Goal: Information Seeking & Learning: Find specific page/section

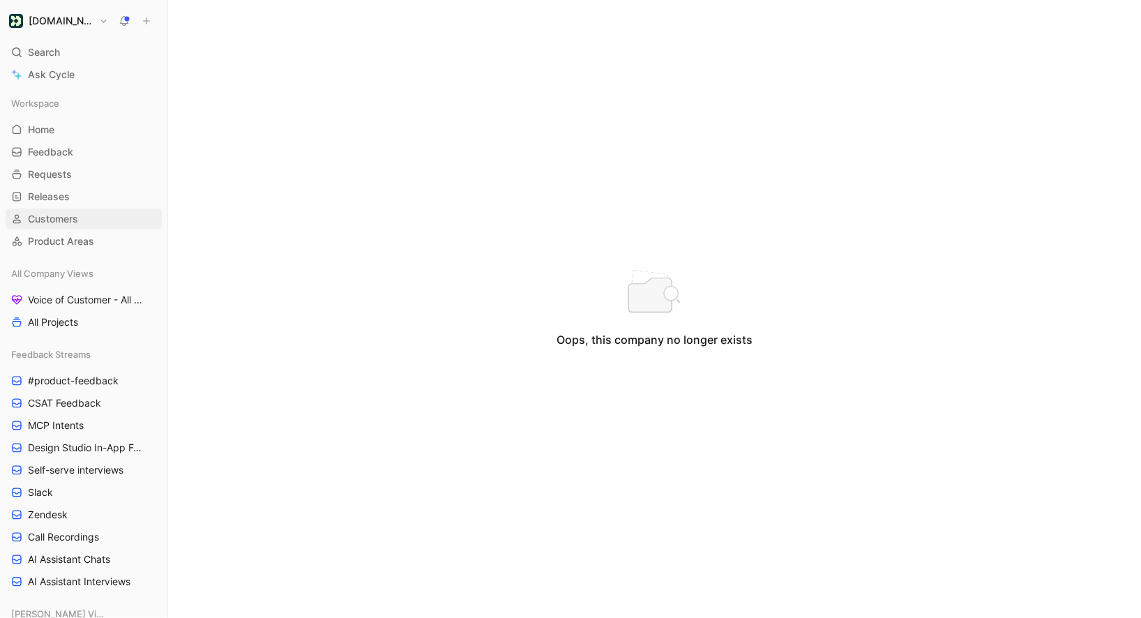
click at [59, 217] on span "Customers" at bounding box center [53, 219] width 50 height 14
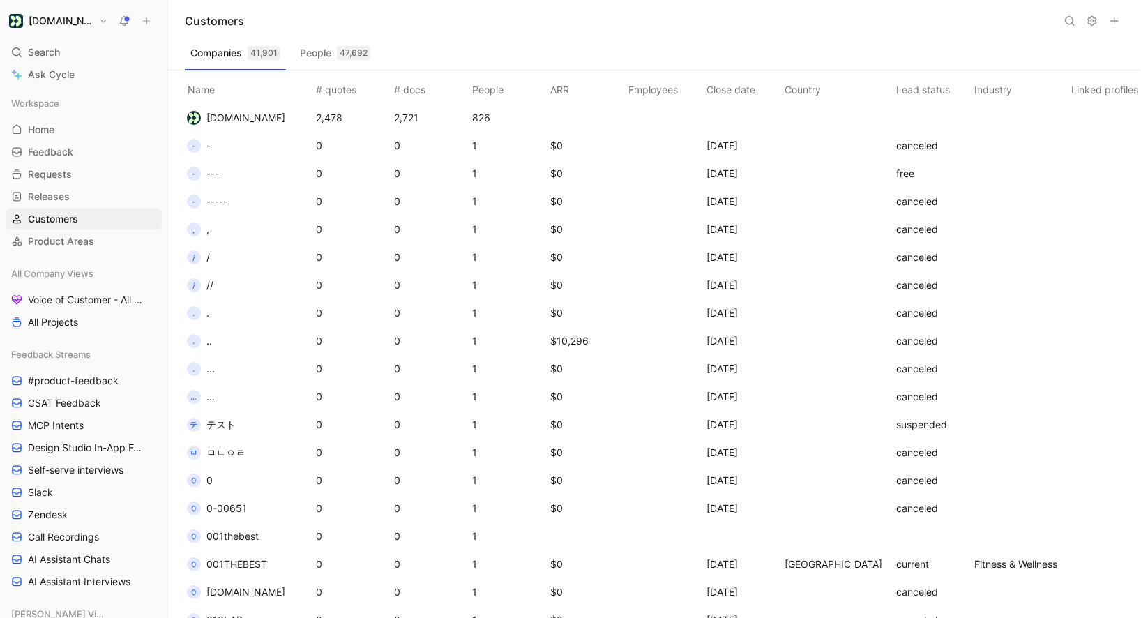
click at [1070, 24] on icon at bounding box center [1070, 20] width 11 height 11
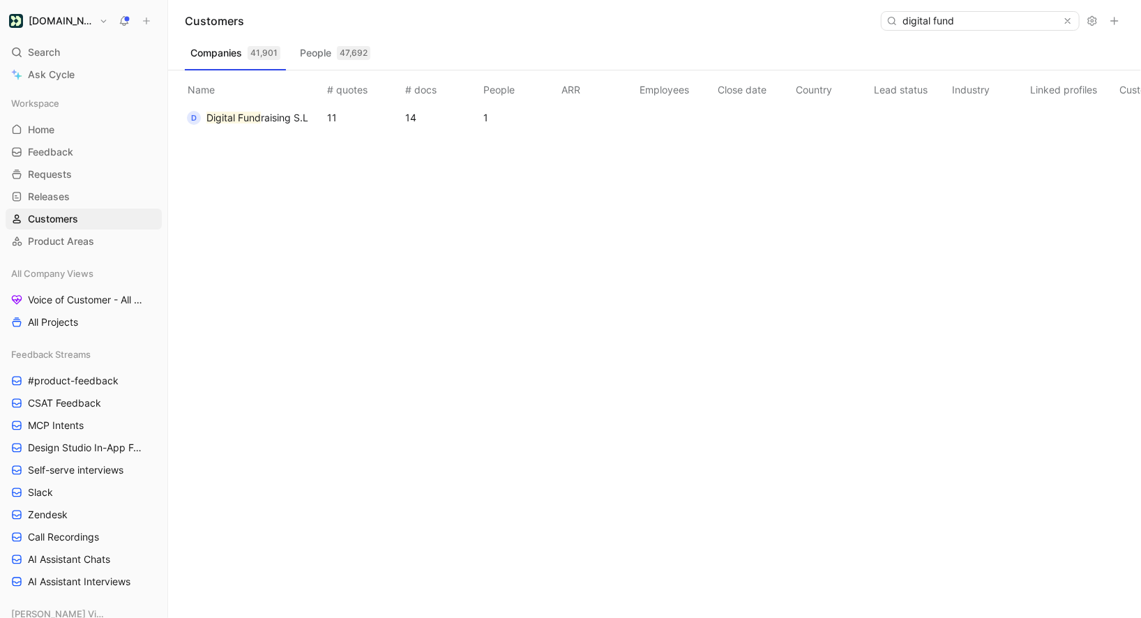
type input "digital fund"
click at [274, 127] on button "D Digital Fund raising S.L" at bounding box center [247, 118] width 131 height 22
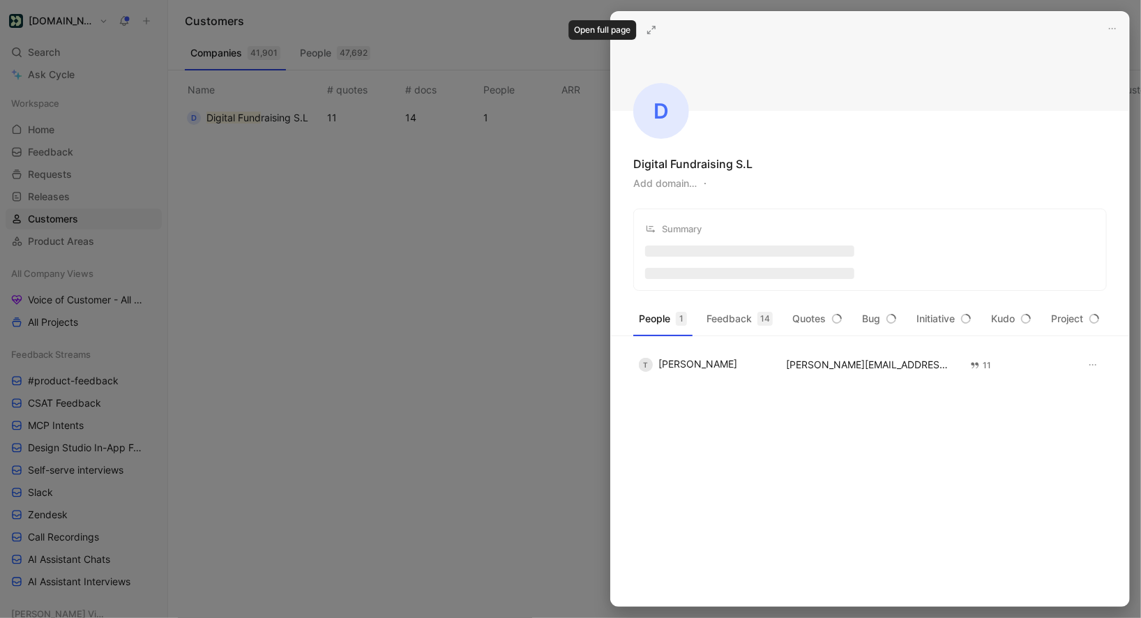
click at [650, 28] on icon at bounding box center [651, 29] width 11 height 11
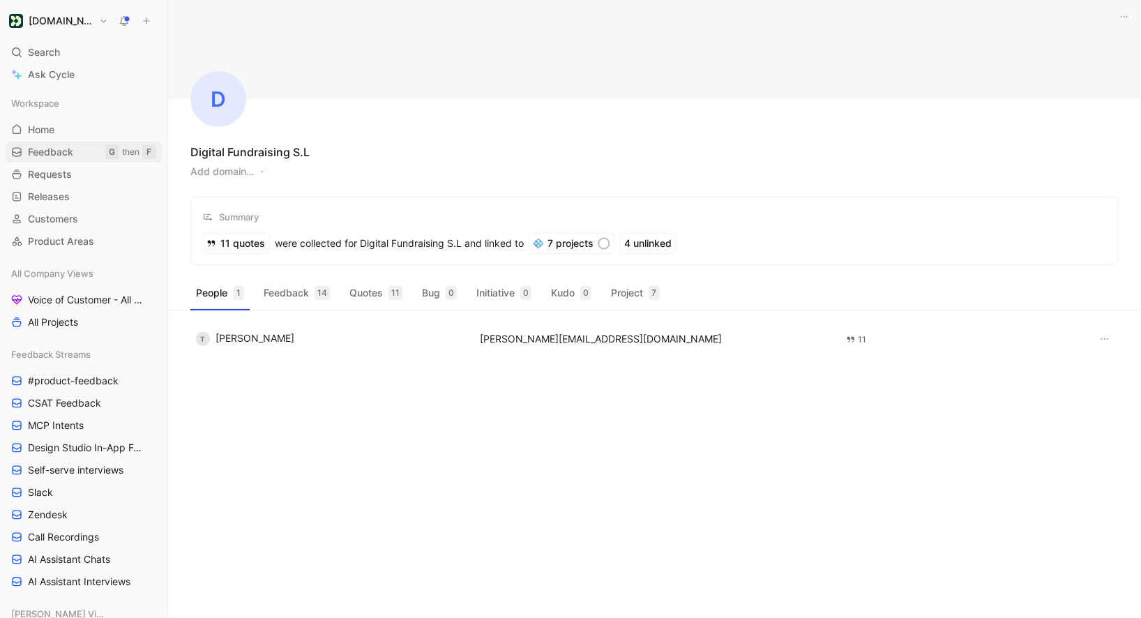
drag, startPoint x: 289, startPoint y: 153, endPoint x: 156, endPoint y: 151, distance: 132.6
click at [156, 151] on div "Customer.io Search ⌘ K Ask Cycle Workspace Home G then H Feedback G then F Requ…" at bounding box center [570, 309] width 1141 height 618
copy div "Help center Invite member D Digital Fundraising"
